Goal: Information Seeking & Learning: Learn about a topic

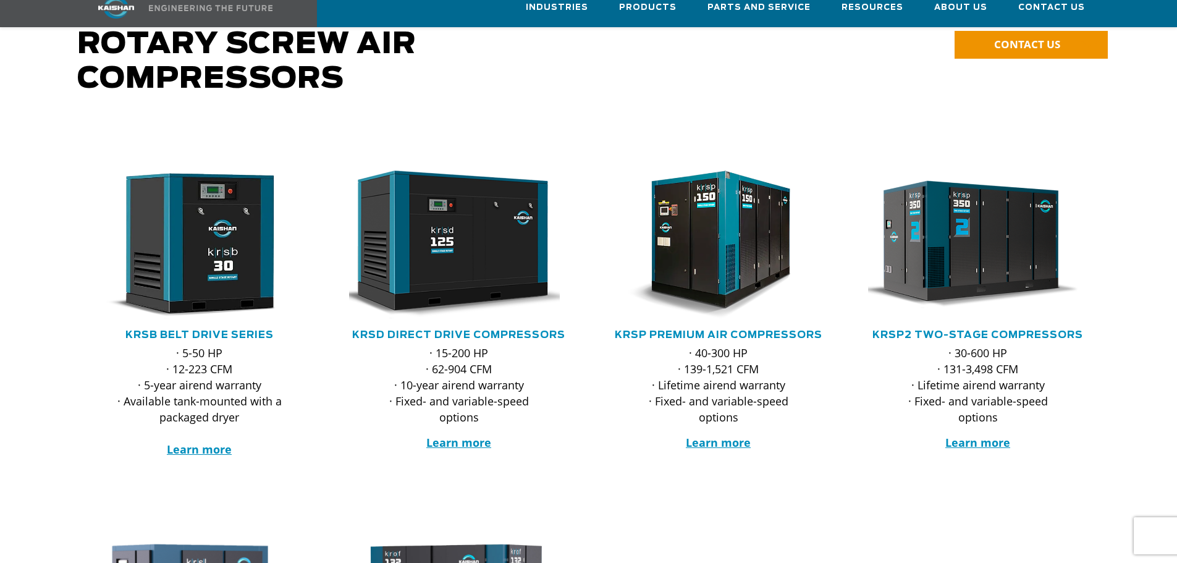
scroll to position [124, 0]
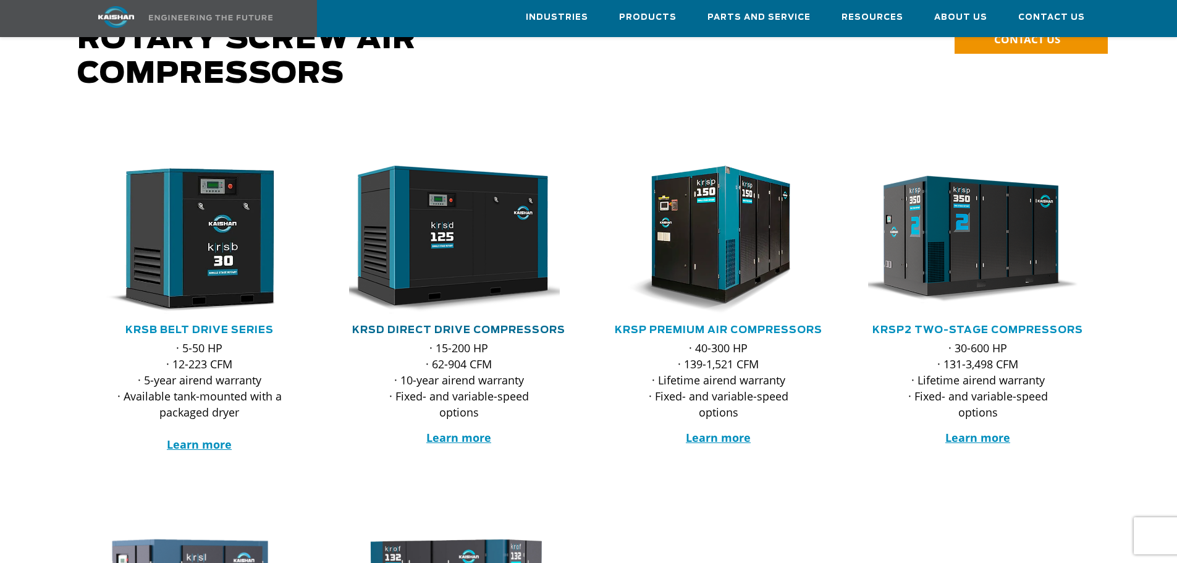
click at [483, 325] on link "KRSD Direct Drive Compressors" at bounding box center [458, 330] width 213 height 10
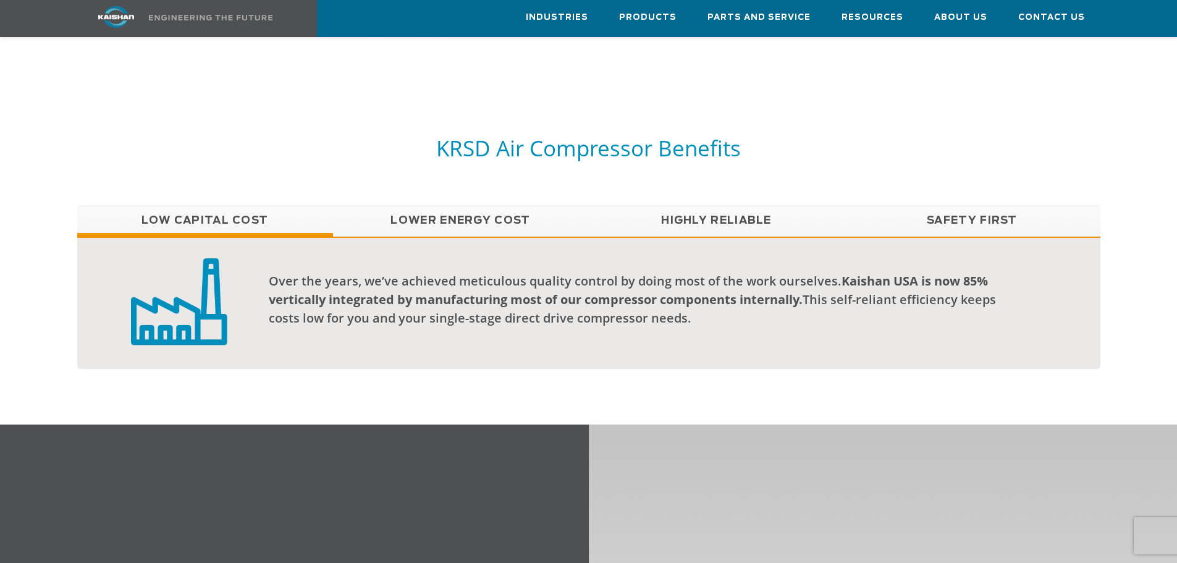
scroll to position [927, 0]
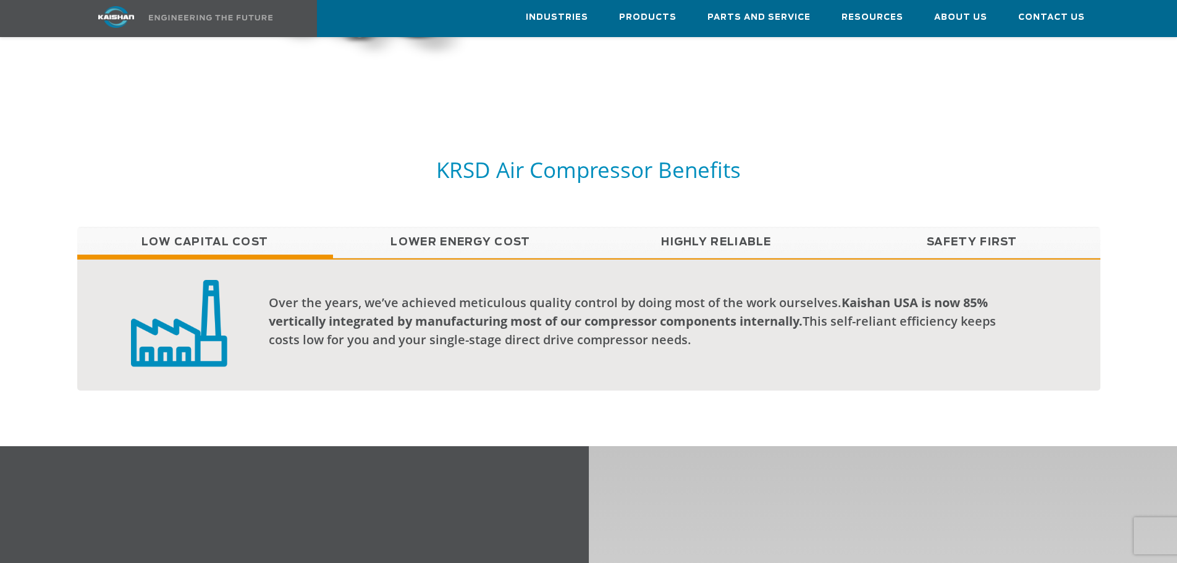
click at [457, 227] on link "Lower Energy Cost" at bounding box center [461, 242] width 256 height 31
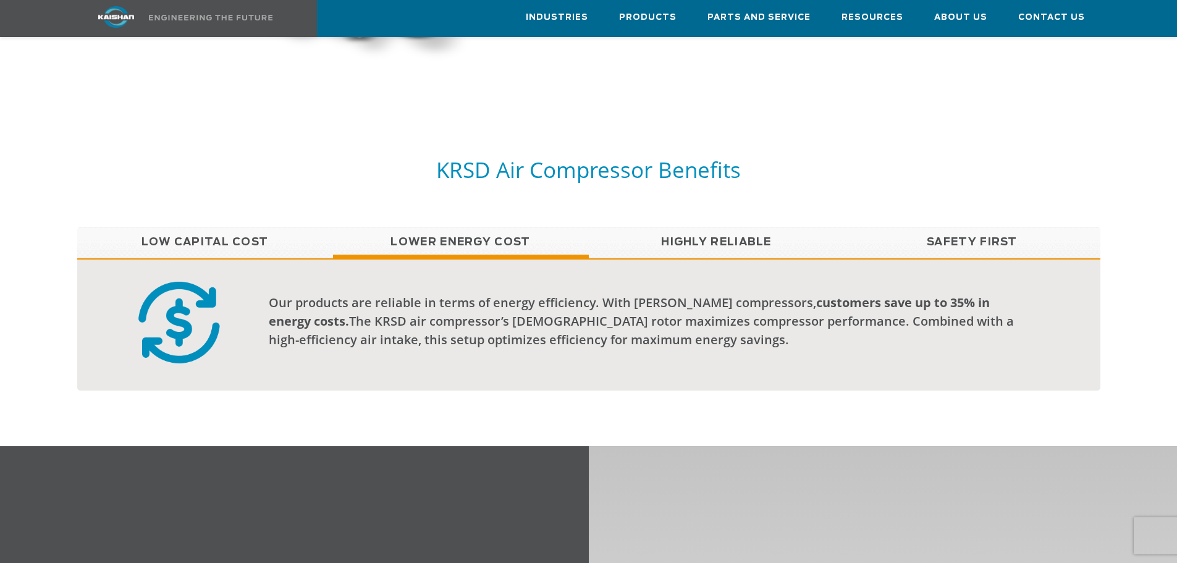
click at [680, 228] on link "Highly Reliable" at bounding box center [717, 242] width 256 height 31
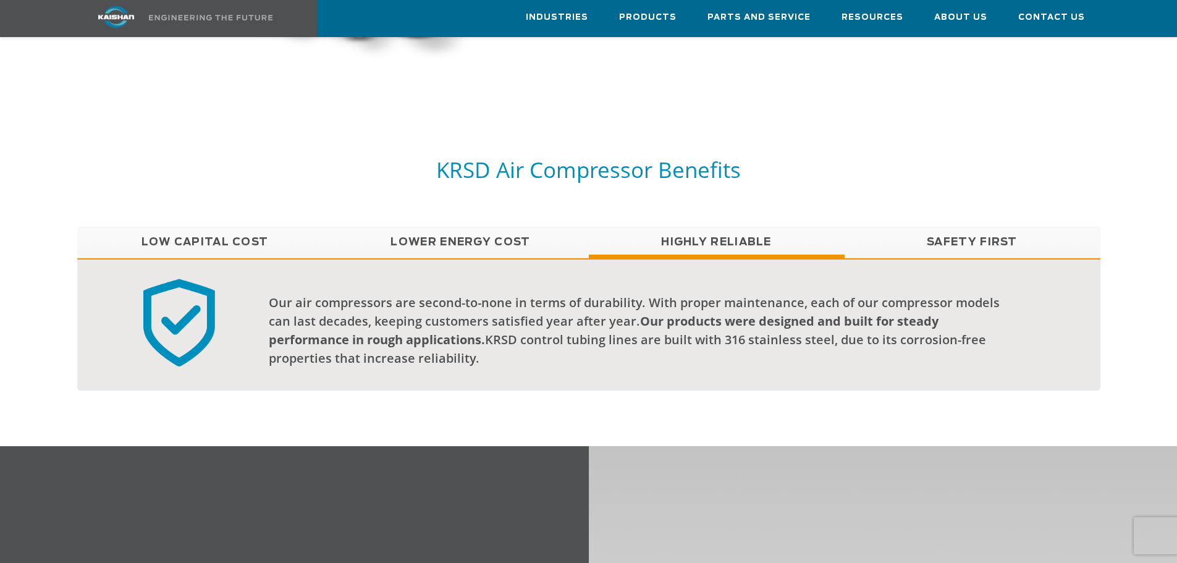
click at [496, 227] on link "Lower Energy Cost" at bounding box center [461, 242] width 256 height 31
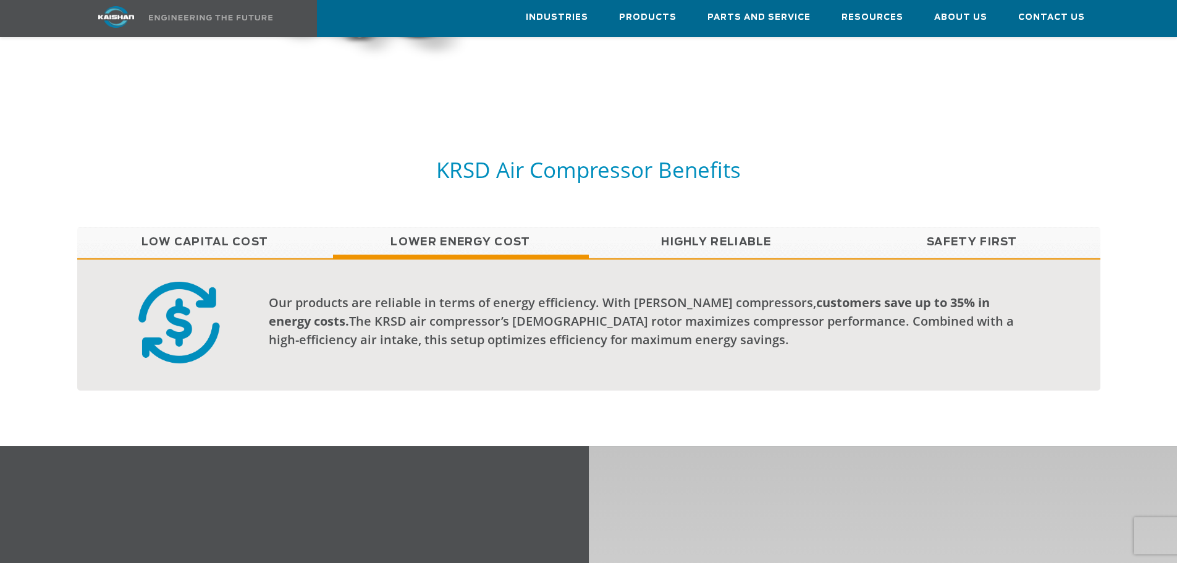
click at [300, 227] on link "Low Capital Cost" at bounding box center [205, 242] width 256 height 31
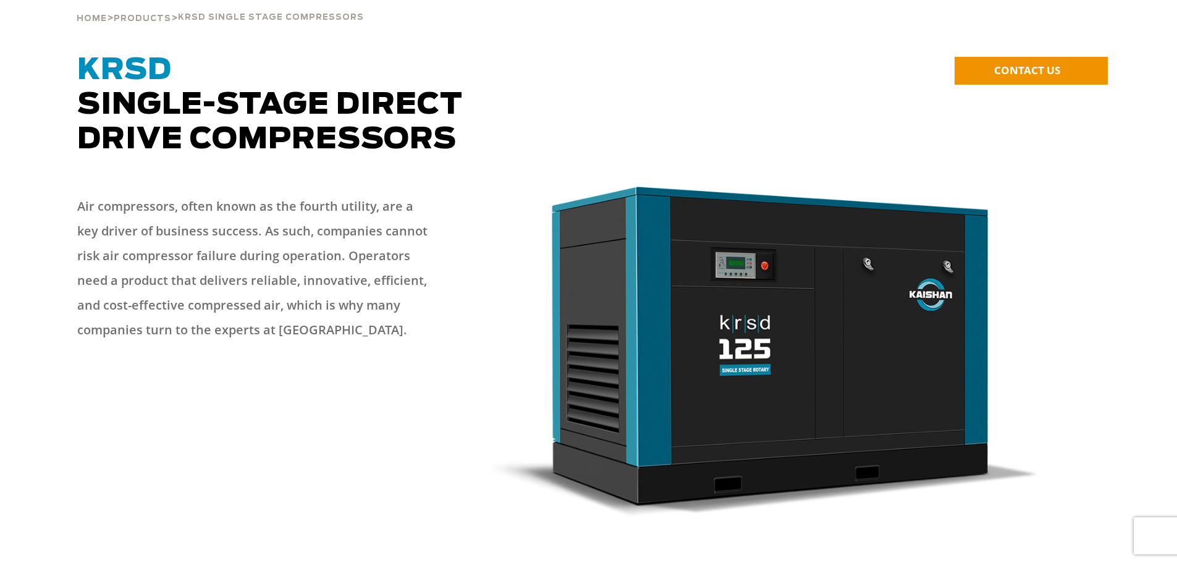
scroll to position [0, 0]
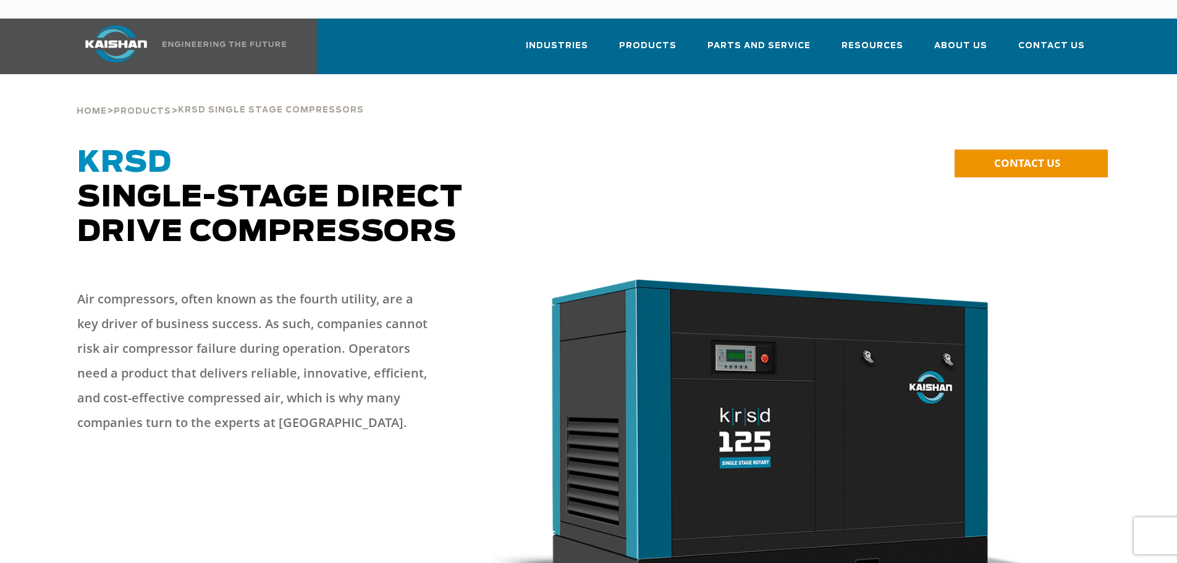
drag, startPoint x: 290, startPoint y: 258, endPoint x: 291, endPoint y: 252, distance: 6.2
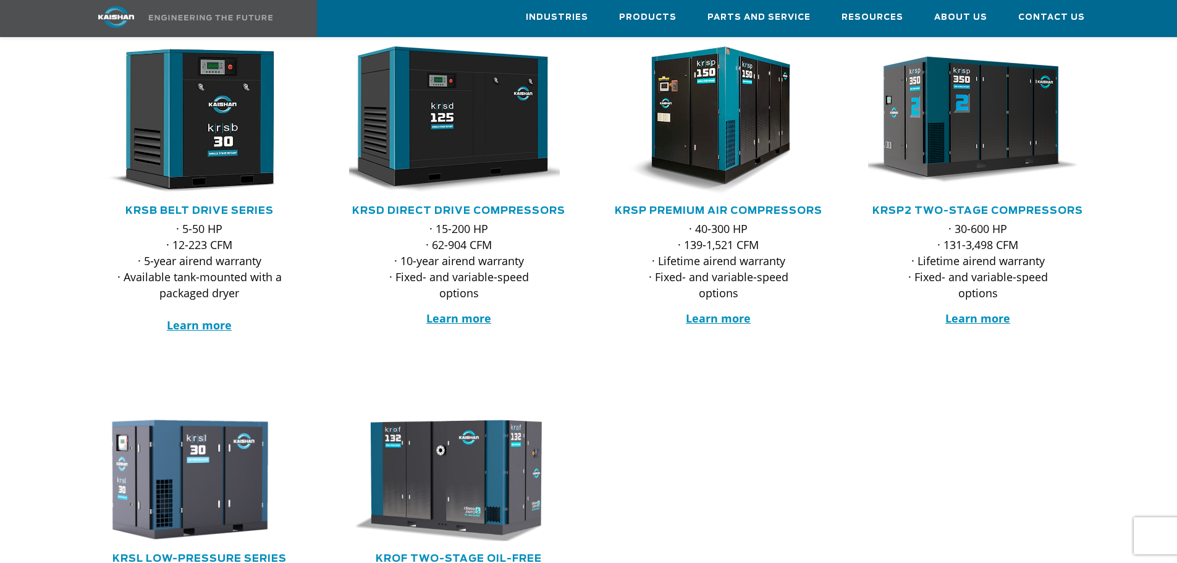
scroll to position [218, 0]
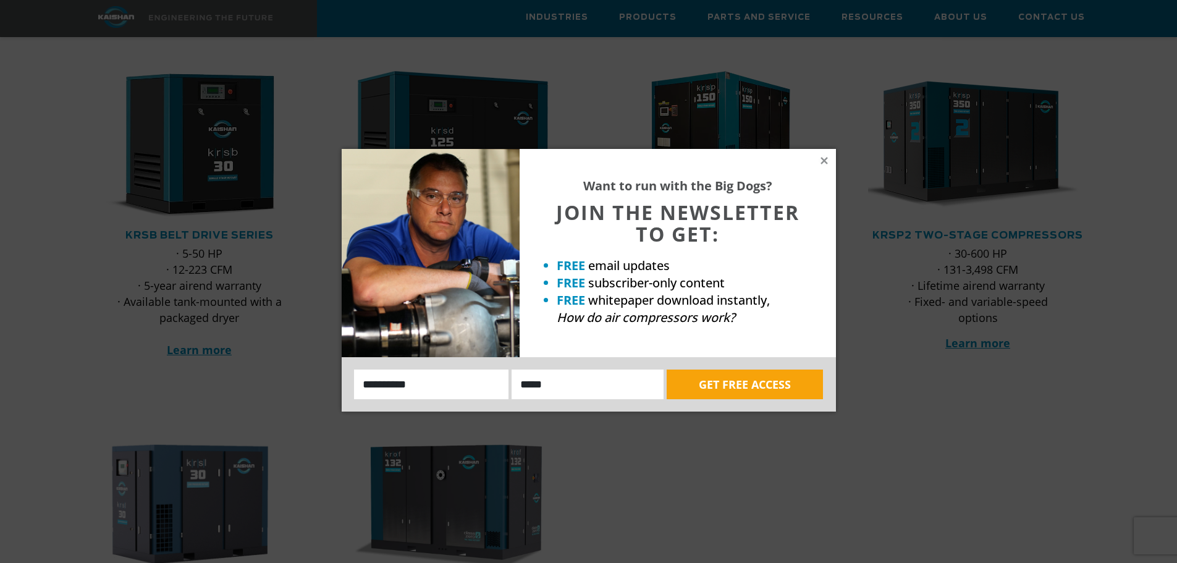
click at [831, 159] on div "Want to run with the Big Dogs? JOIN THE NEWSLETTER TO GET: FREE email updates F…" at bounding box center [678, 253] width 316 height 208
click at [822, 157] on icon at bounding box center [824, 160] width 11 height 11
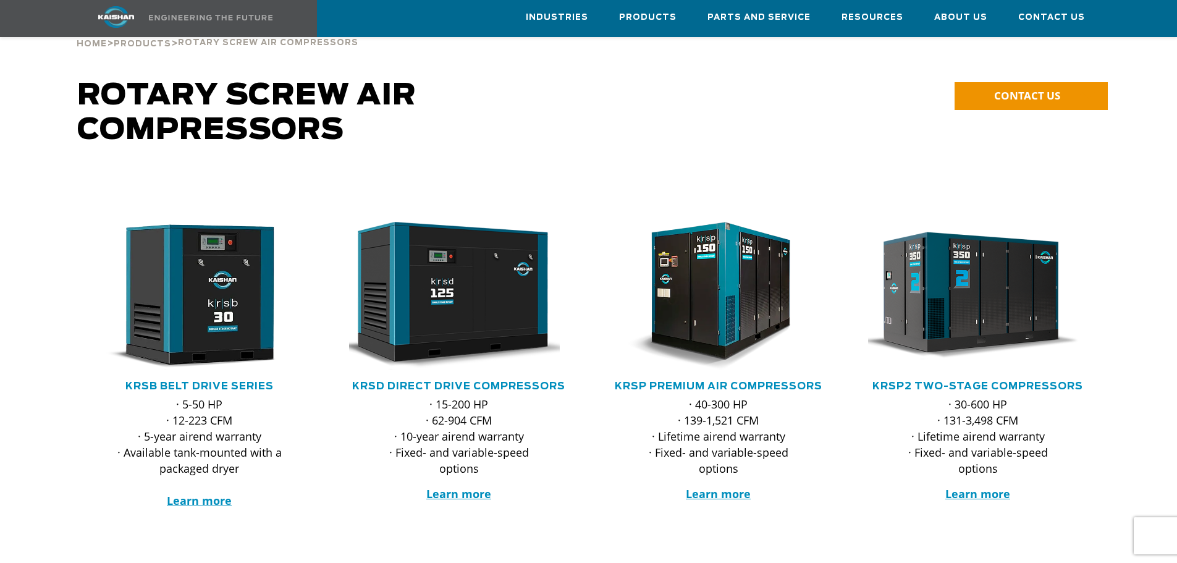
scroll to position [0, 0]
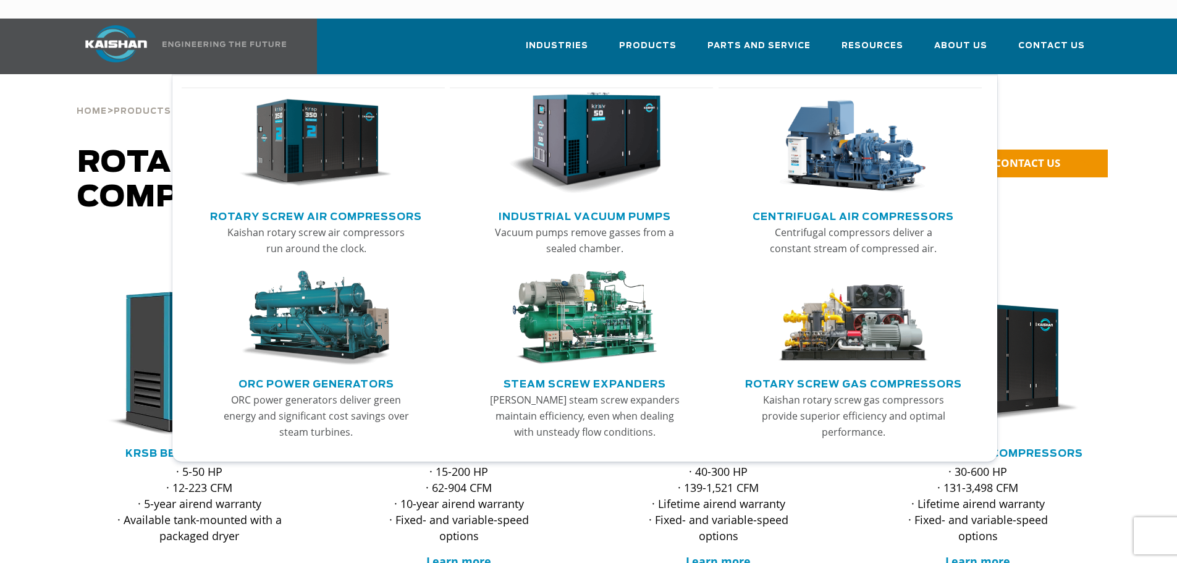
click at [300, 206] on link "Rotary Screw Air Compressors" at bounding box center [316, 215] width 212 height 19
